Goal: Transaction & Acquisition: Purchase product/service

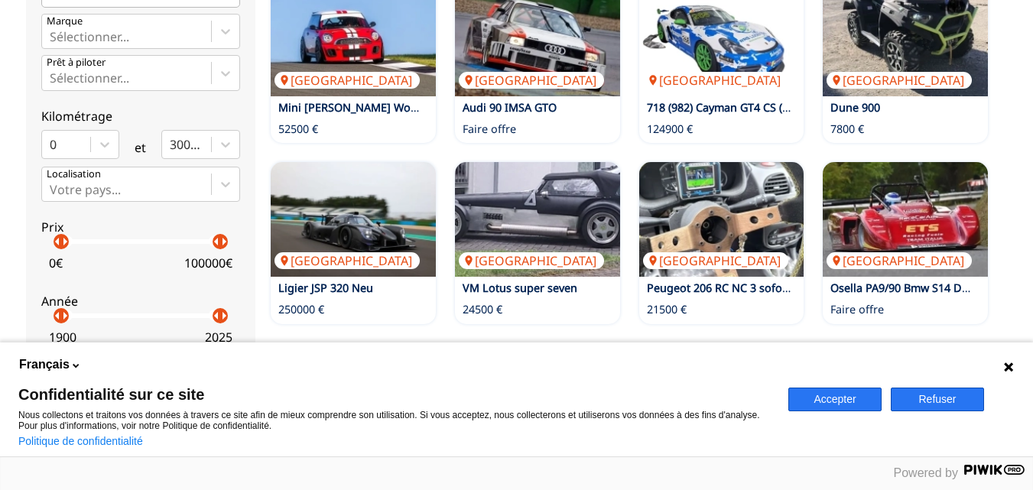
scroll to position [546, 0]
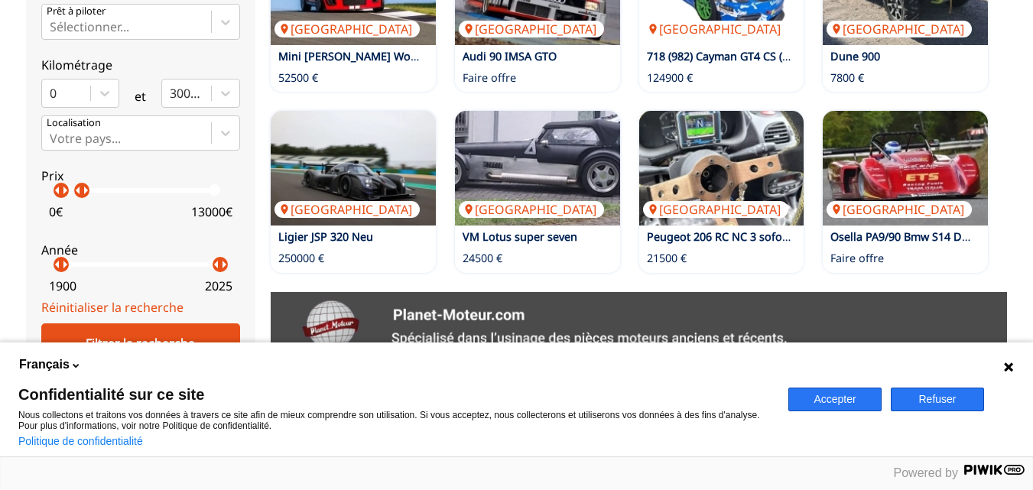
drag, startPoint x: 216, startPoint y: 195, endPoint x: 75, endPoint y: 190, distance: 141.6
click at [76, 190] on p "arrow_right" at bounding box center [85, 190] width 18 height 18
click at [163, 324] on div "Filtrer la recherche" at bounding box center [140, 344] width 199 height 40
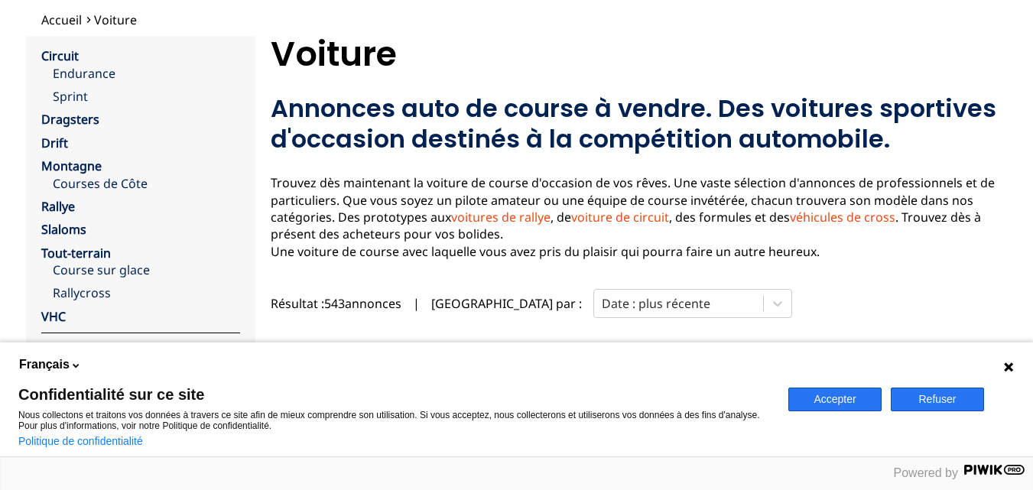
scroll to position [32, 0]
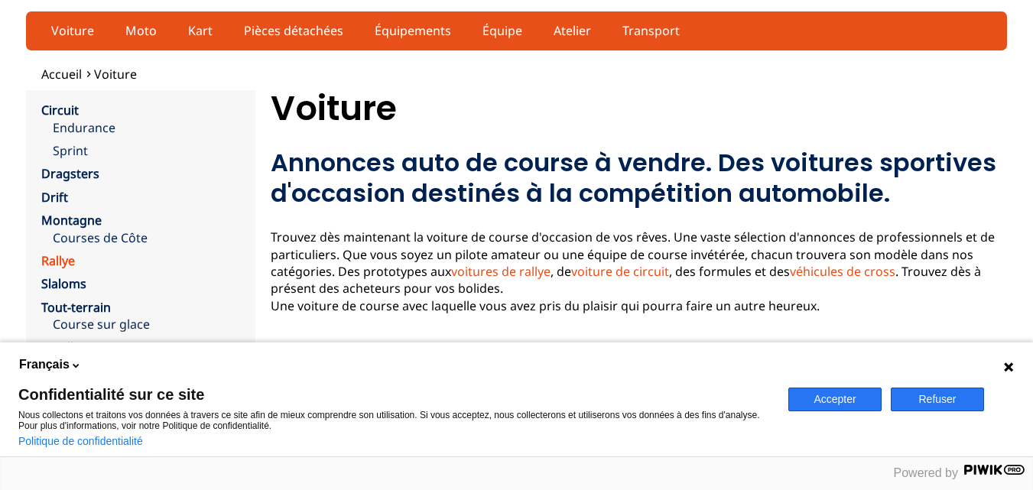
click at [54, 265] on link "Rallye" at bounding box center [58, 260] width 34 height 17
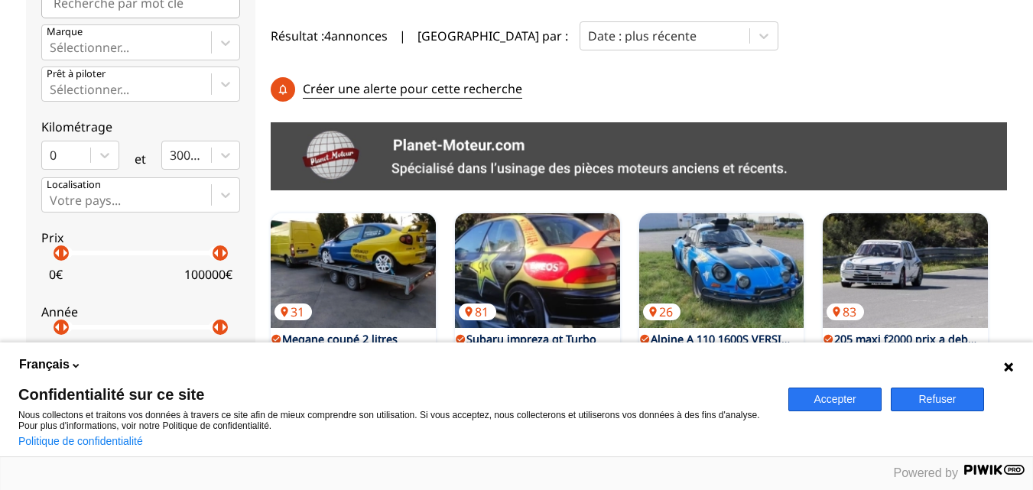
scroll to position [470, 0]
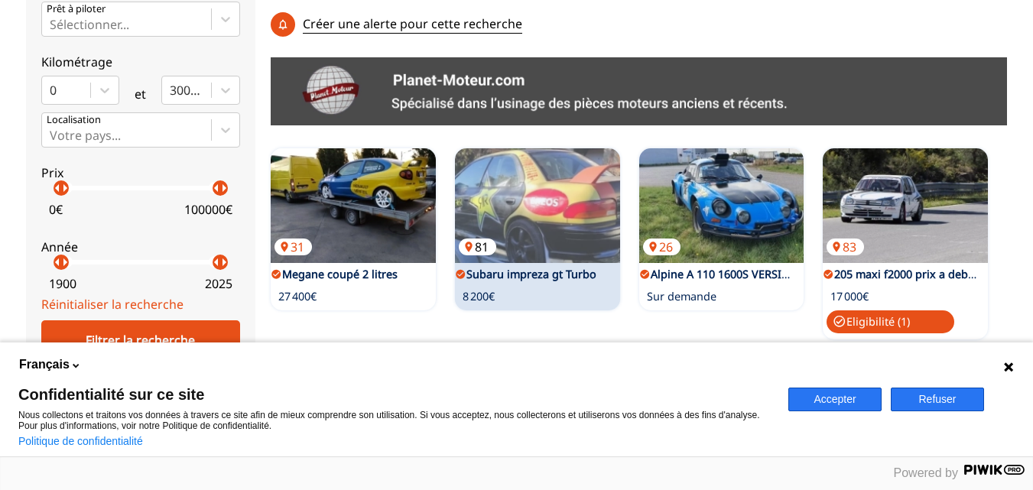
click at [529, 200] on img at bounding box center [537, 205] width 165 height 115
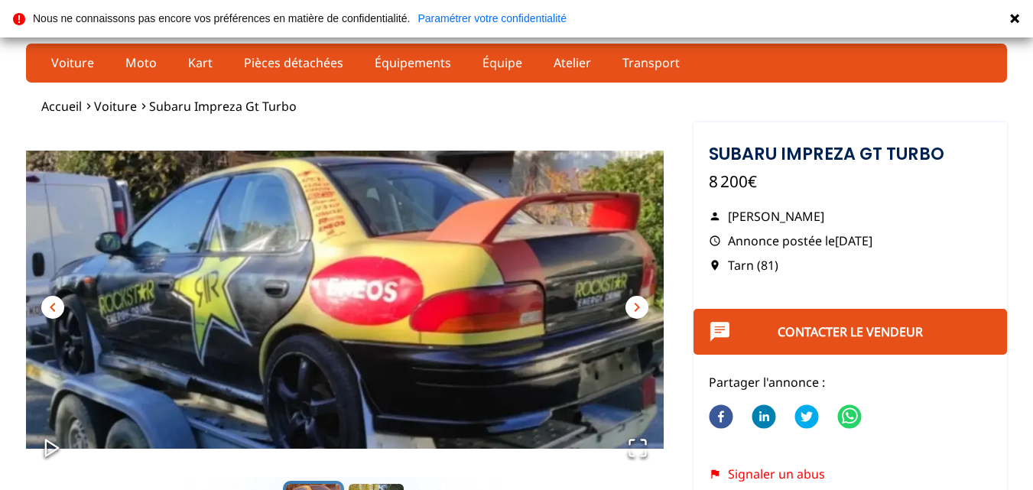
click at [636, 306] on span "chevron_right" at bounding box center [637, 307] width 18 height 18
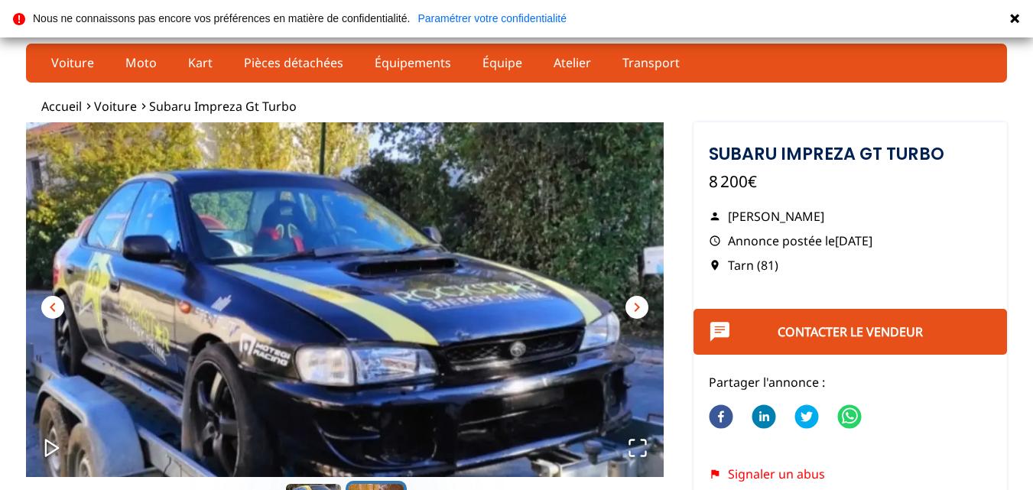
click at [636, 306] on span "chevron_right" at bounding box center [637, 307] width 18 height 18
